Goal: Task Accomplishment & Management: Manage account settings

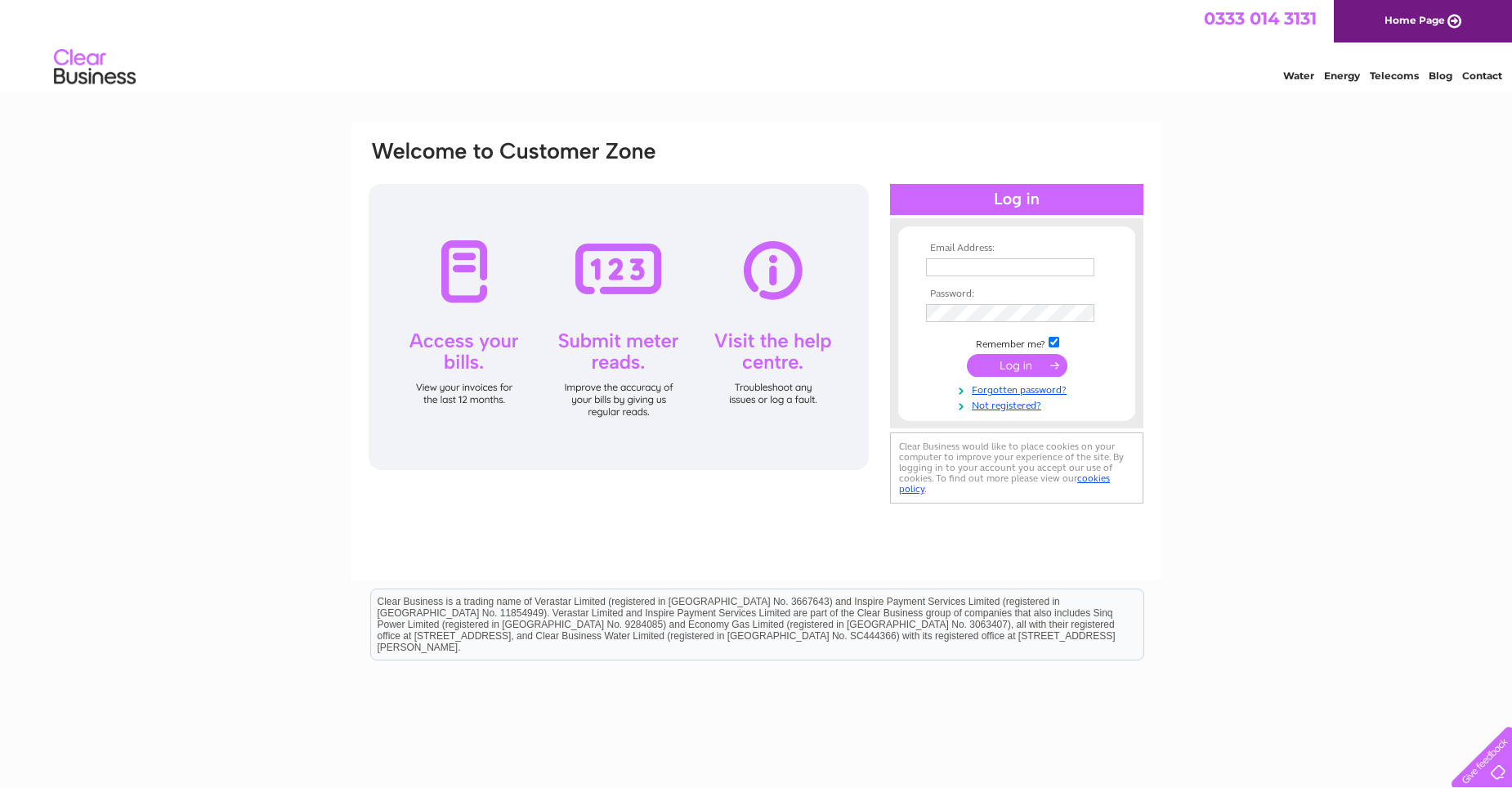
type input "[EMAIL_ADDRESS][DOMAIN_NAME]"
click at [1006, 368] on input "submit" at bounding box center [1017, 366] width 100 height 23
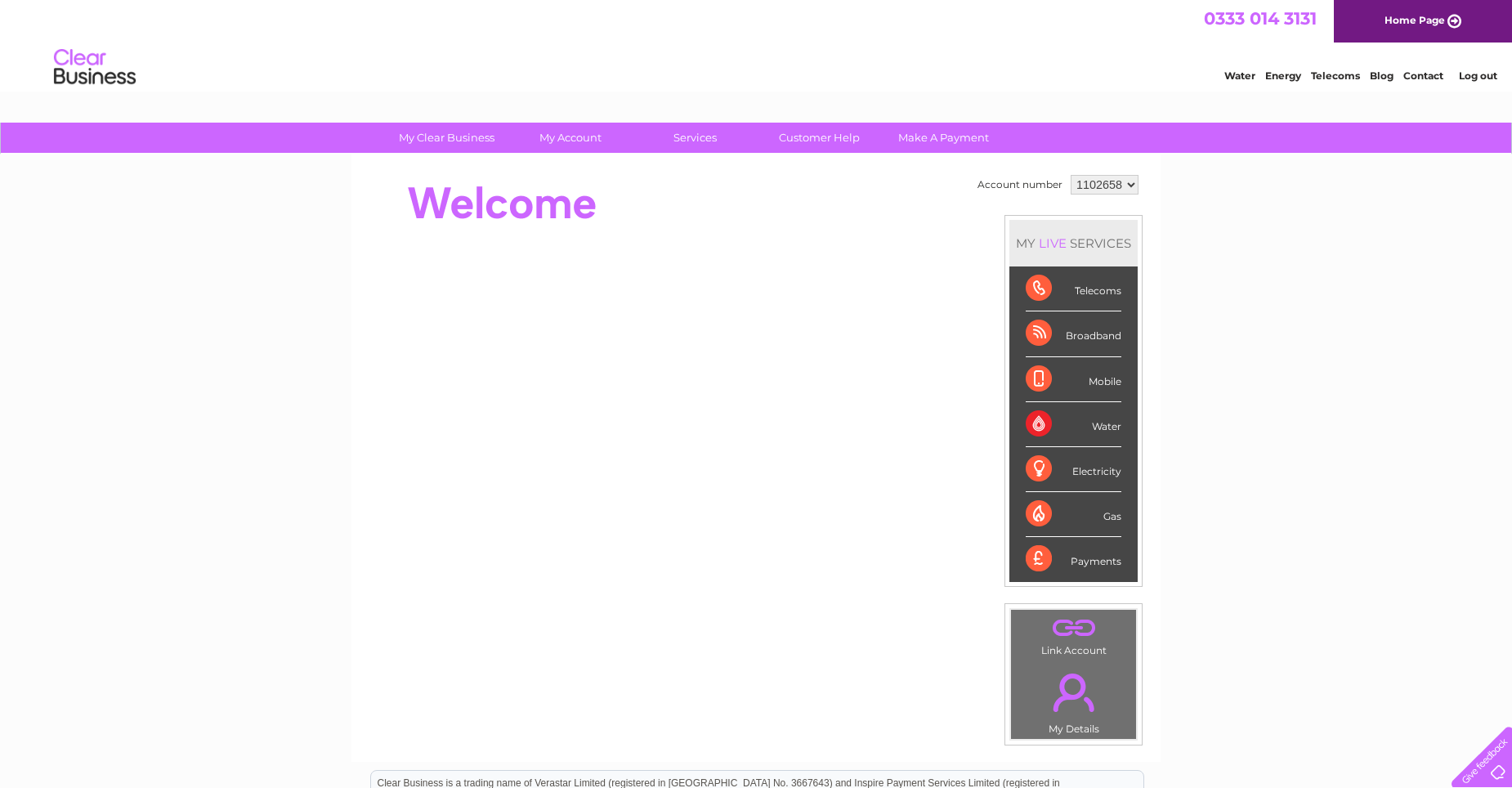
click at [1100, 183] on select "1102658 1114494" at bounding box center [1105, 184] width 68 height 20
select select "1114494"
click at [1071, 175] on select "1102658 1114494" at bounding box center [1105, 184] width 68 height 20
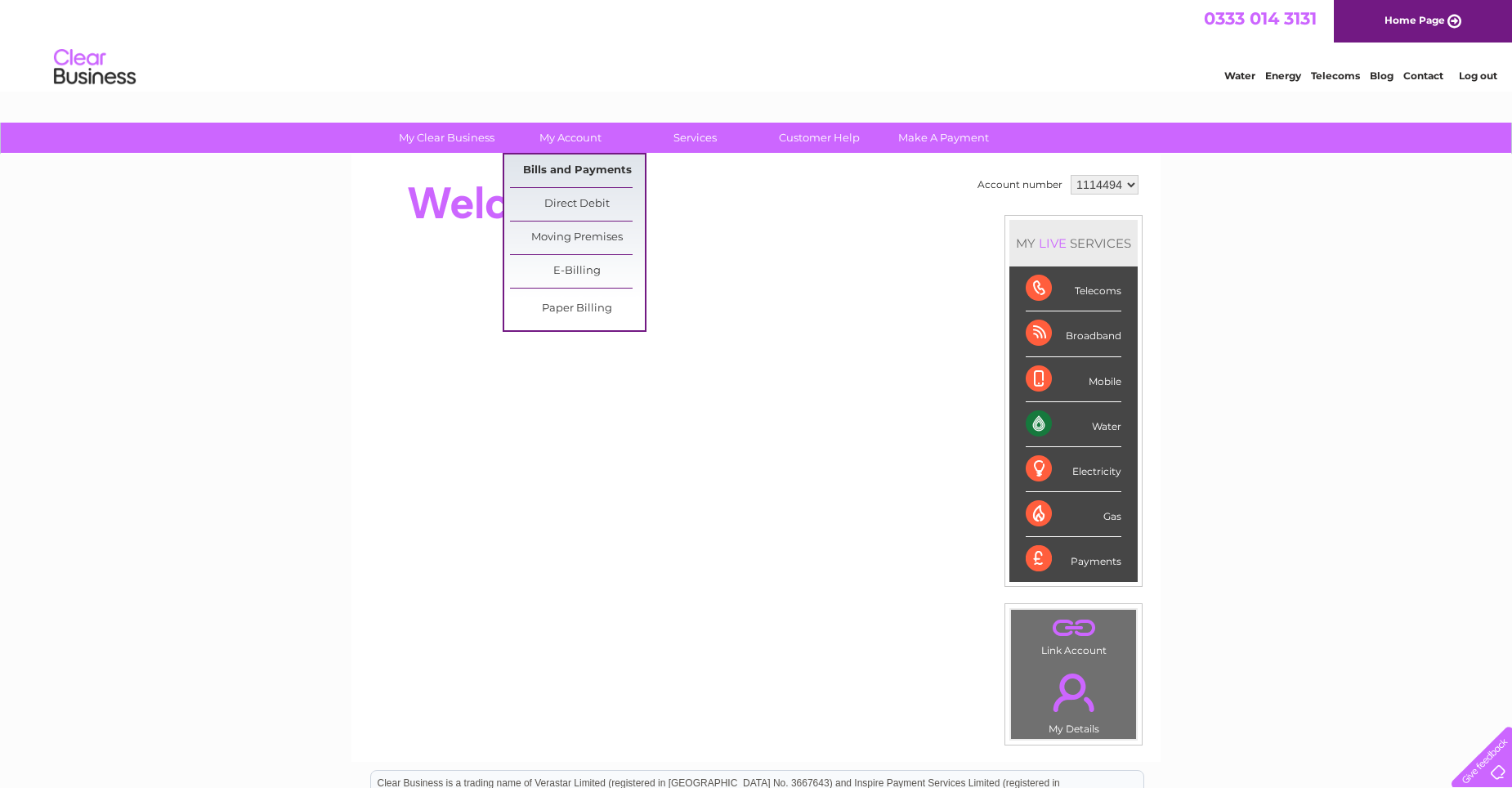
click at [568, 170] on link "Bills and Payments" at bounding box center [577, 170] width 135 height 33
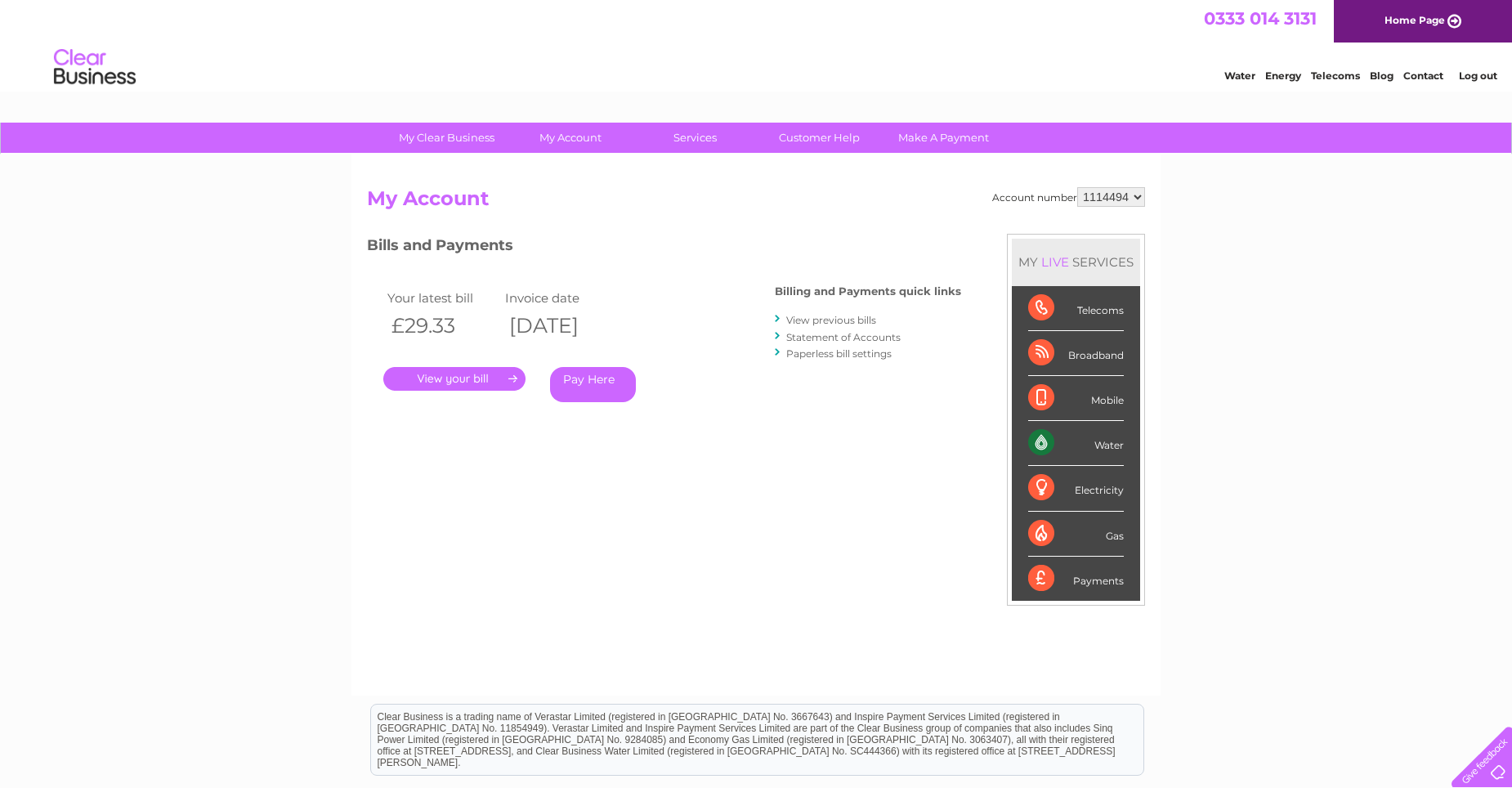
click at [440, 382] on link "." at bounding box center [455, 378] width 142 height 24
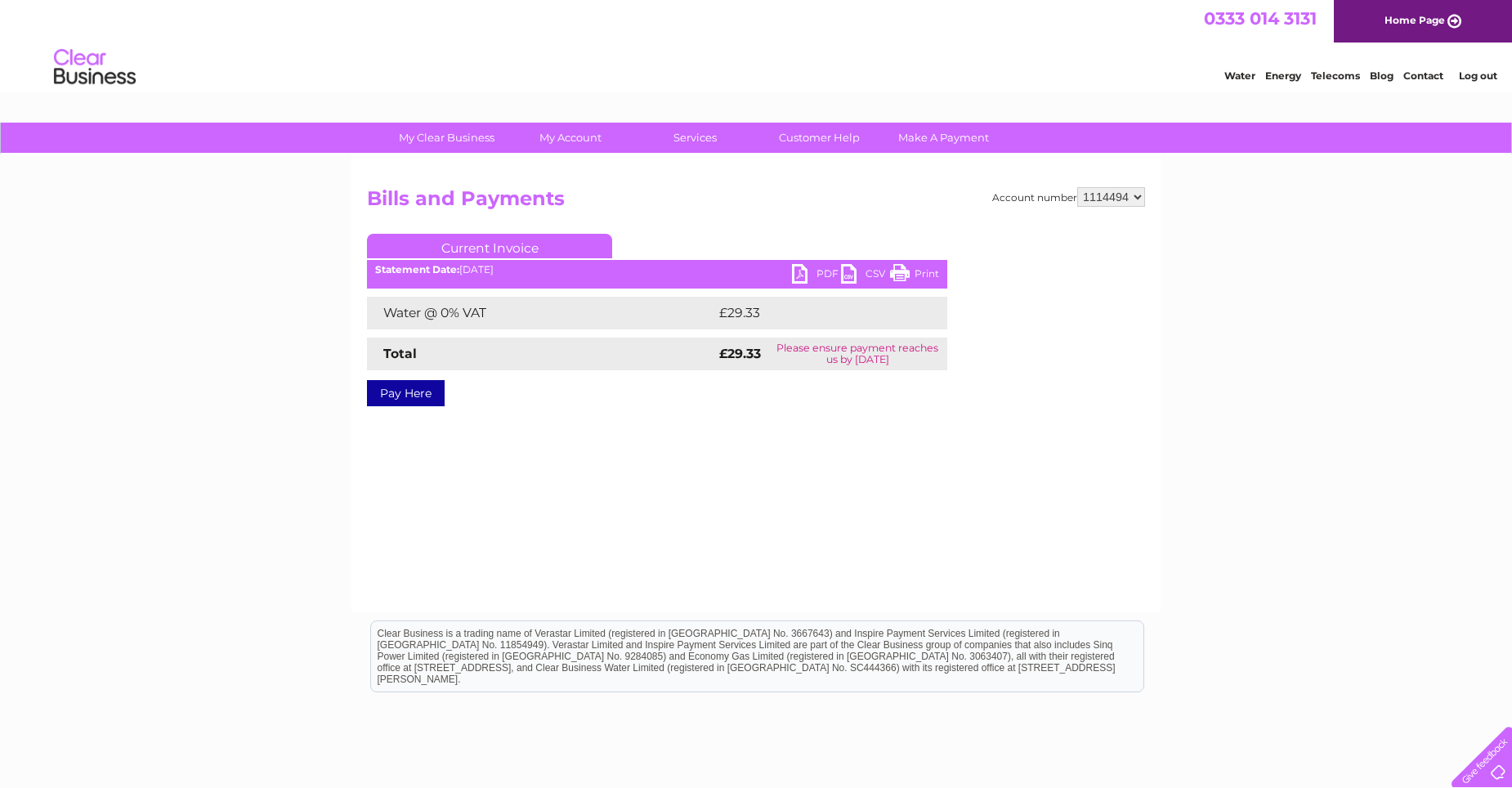
click at [807, 269] on link "PDF" at bounding box center [816, 275] width 49 height 24
